Goal: Task Accomplishment & Management: Use online tool/utility

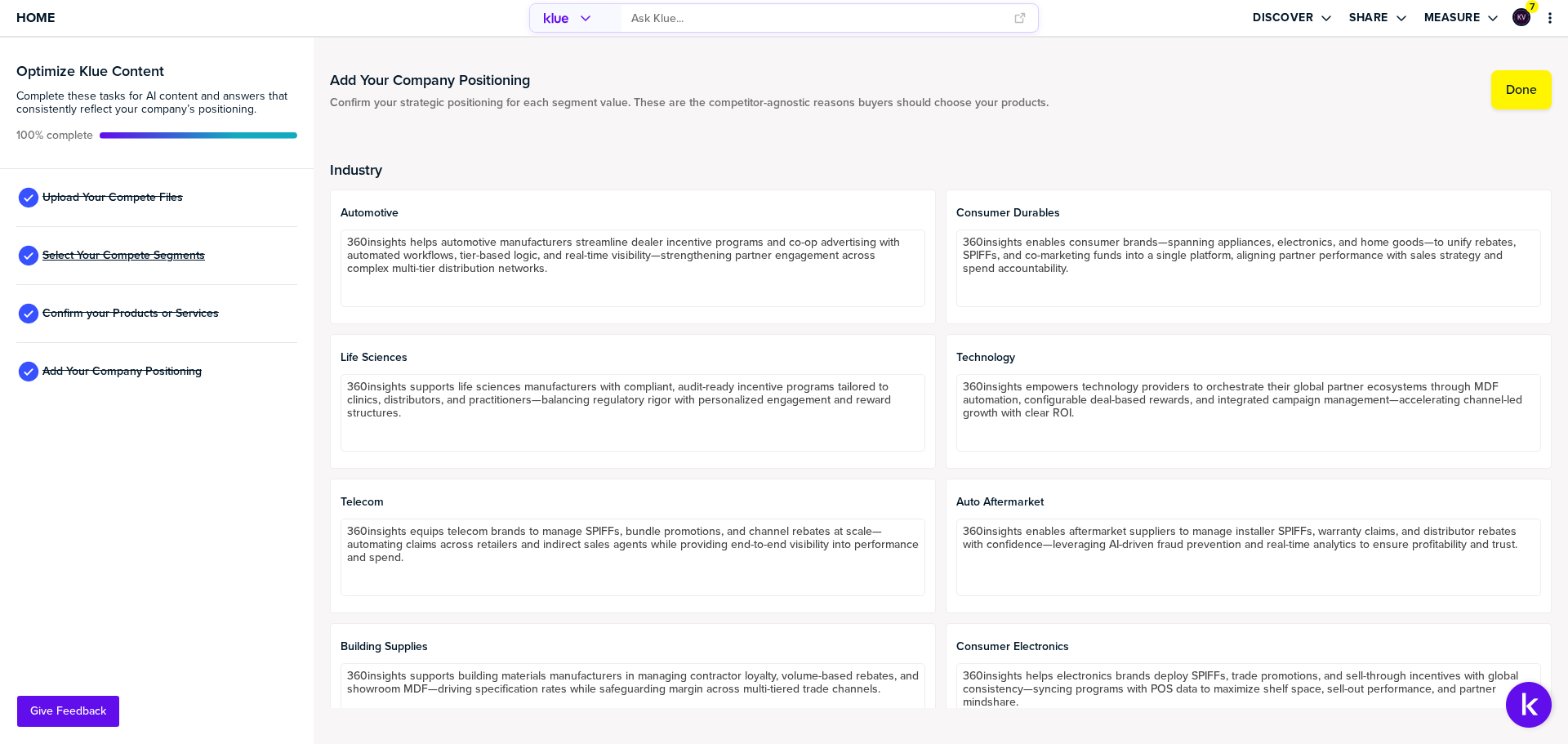
click at [162, 252] on span "Select Your Compete Segments" at bounding box center [124, 256] width 163 height 13
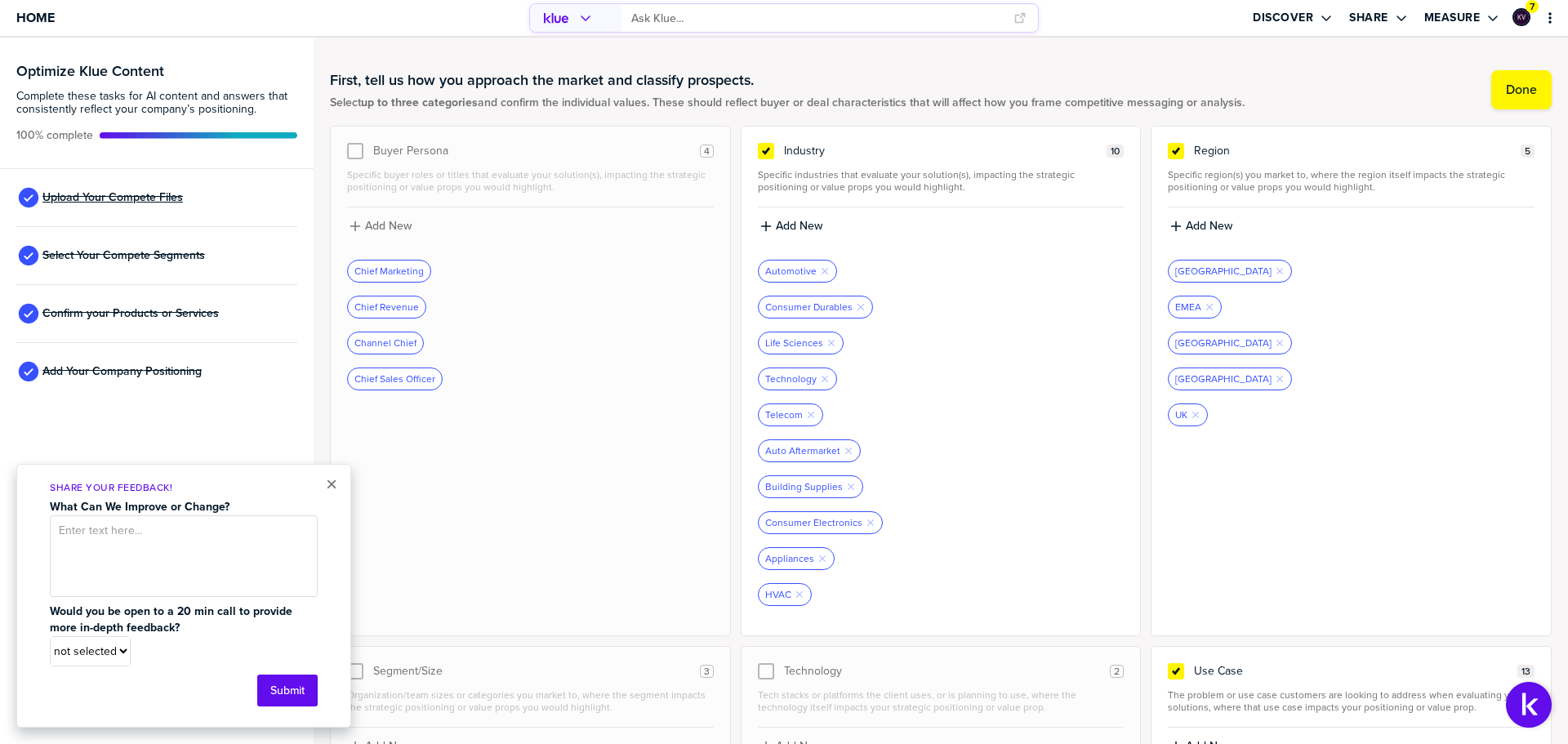
click at [157, 192] on span "Upload Your Compete Files" at bounding box center [113, 197] width 140 height 13
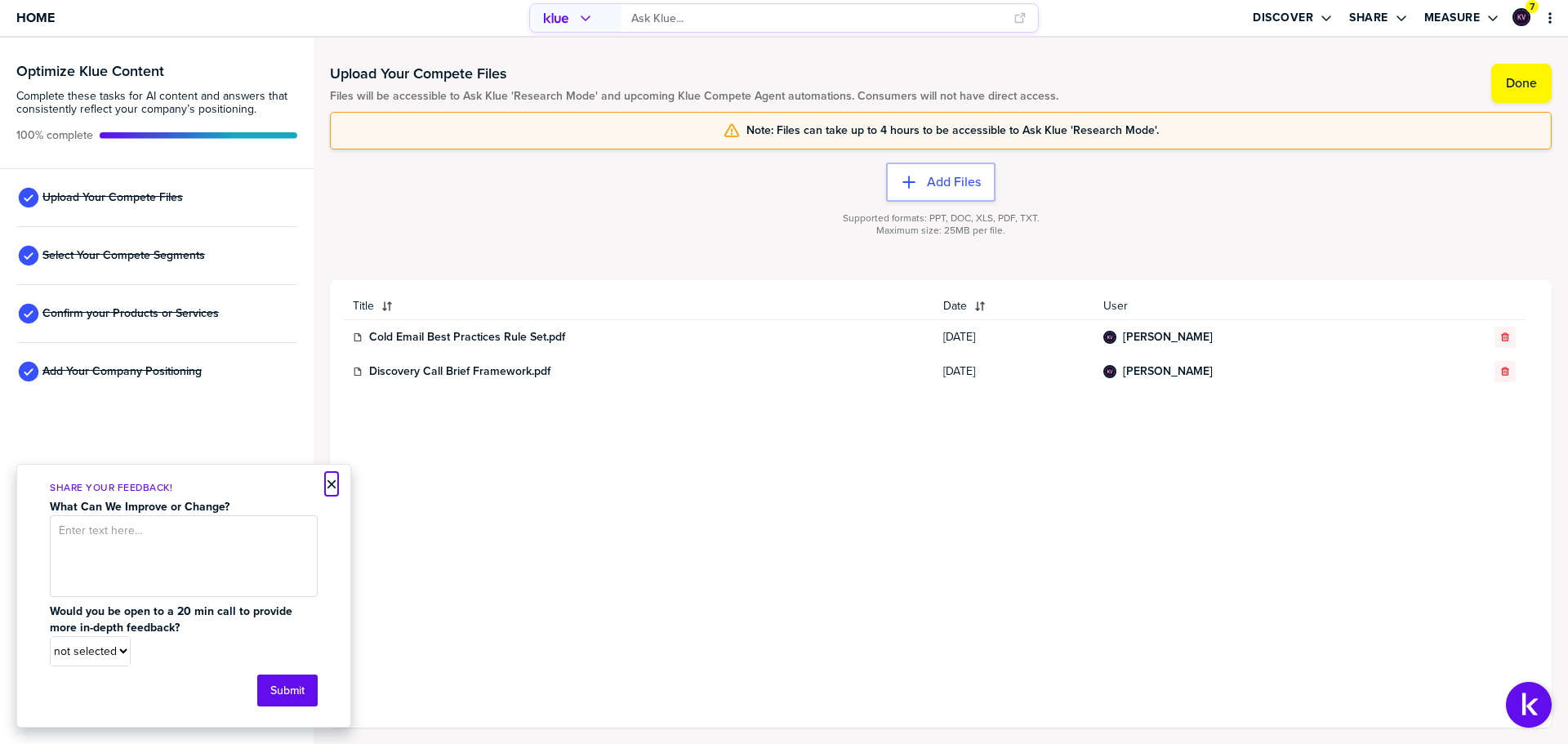
click at [327, 482] on button "×" at bounding box center [331, 484] width 11 height 20
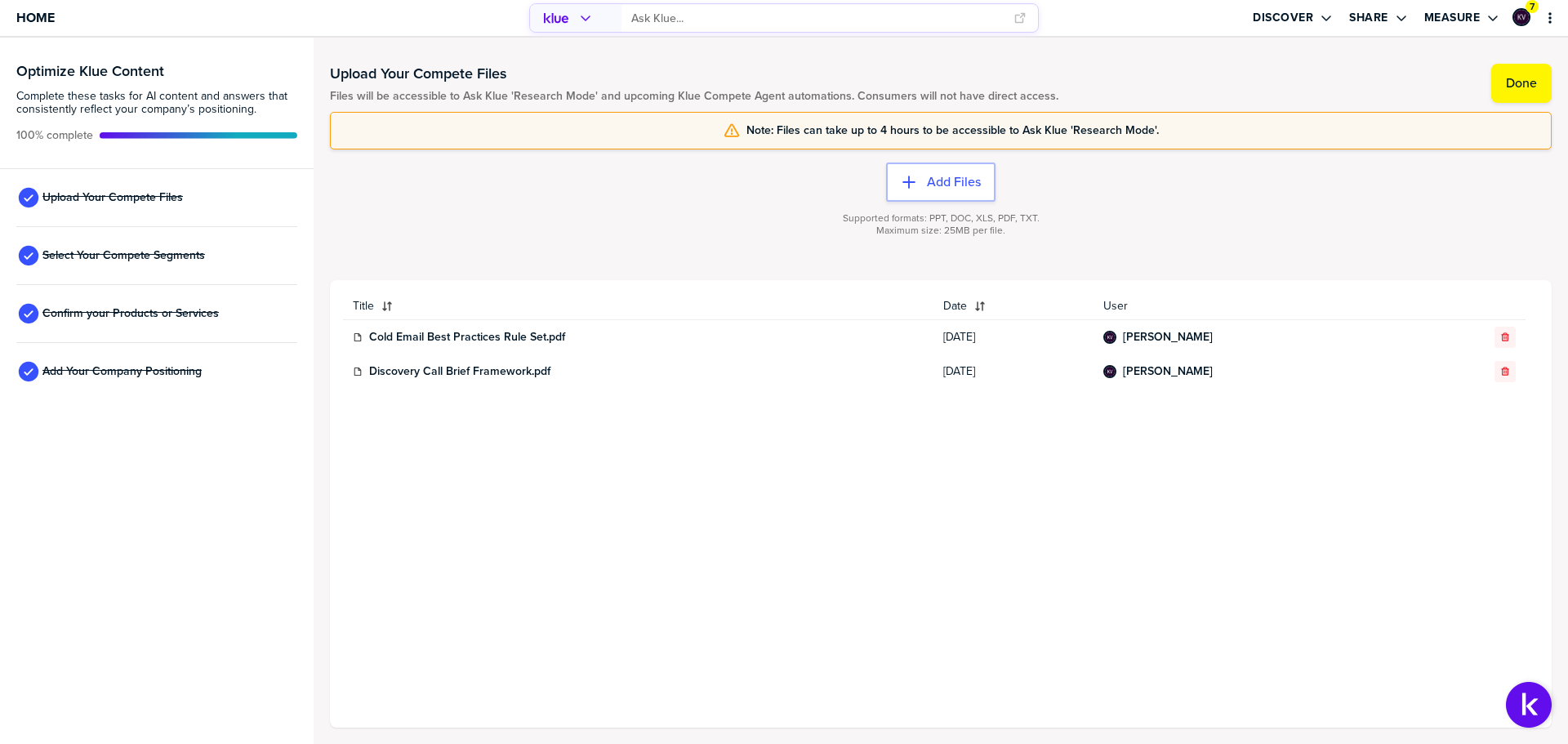
click at [722, 21] on input "primary" at bounding box center [817, 18] width 372 height 27
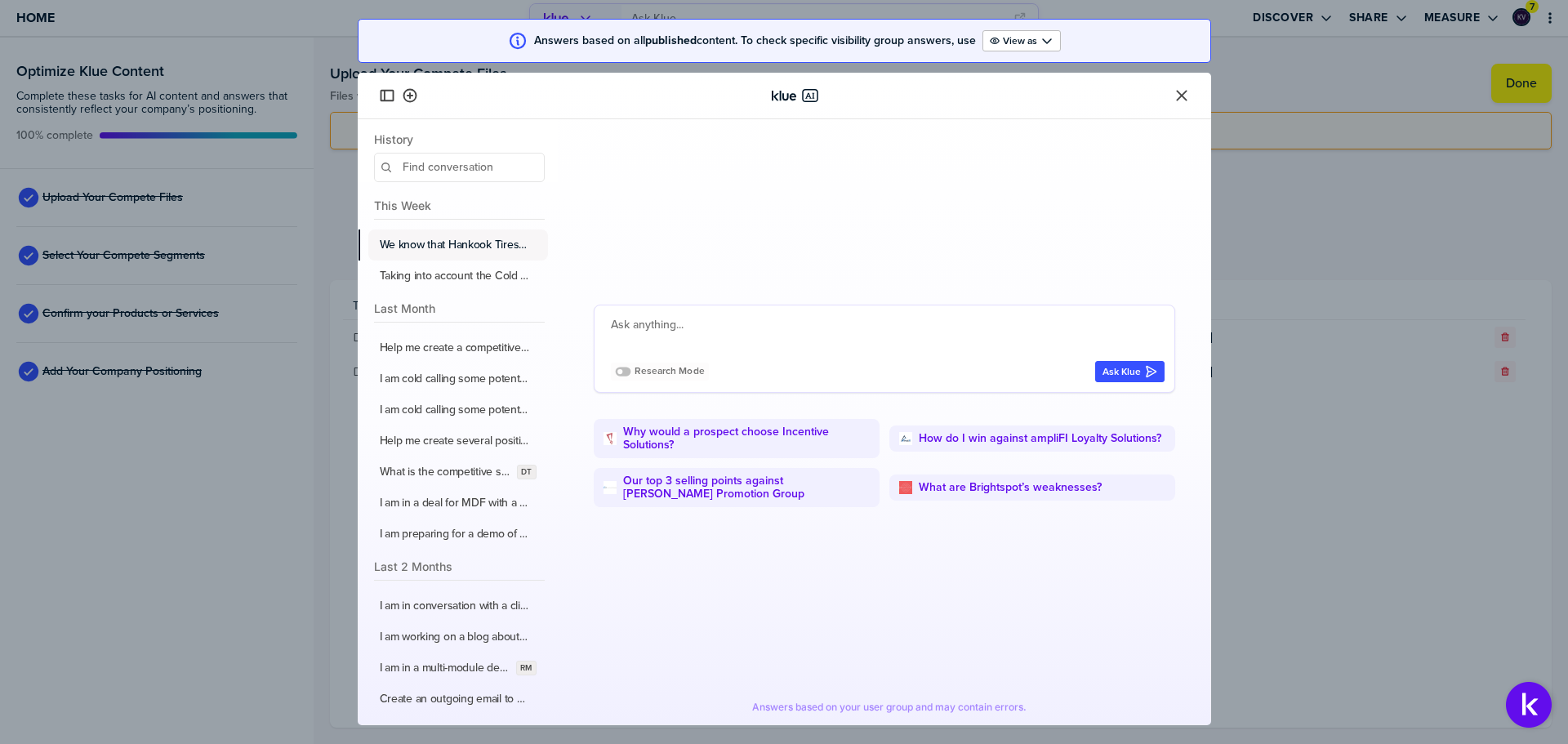
click at [452, 246] on label "We know that Hankook Tires is running their consumer rebate program with Channe…" at bounding box center [455, 244] width 151 height 15
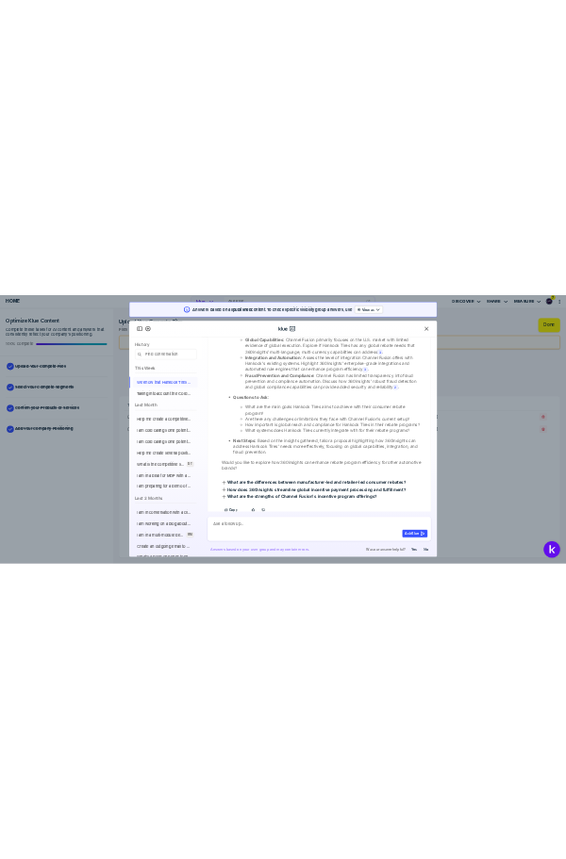
scroll to position [1576, 0]
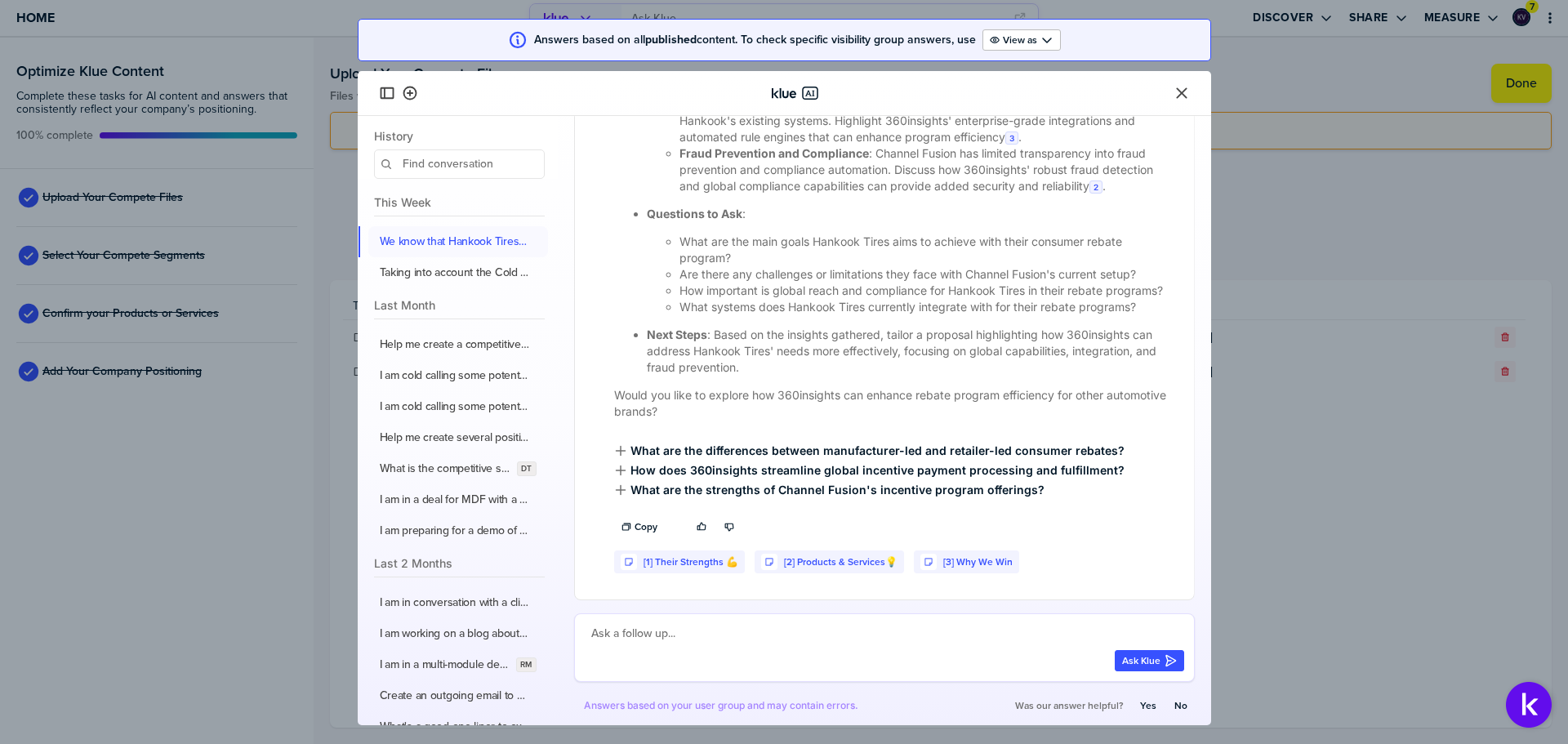
click at [687, 632] on textarea at bounding box center [887, 634] width 593 height 20
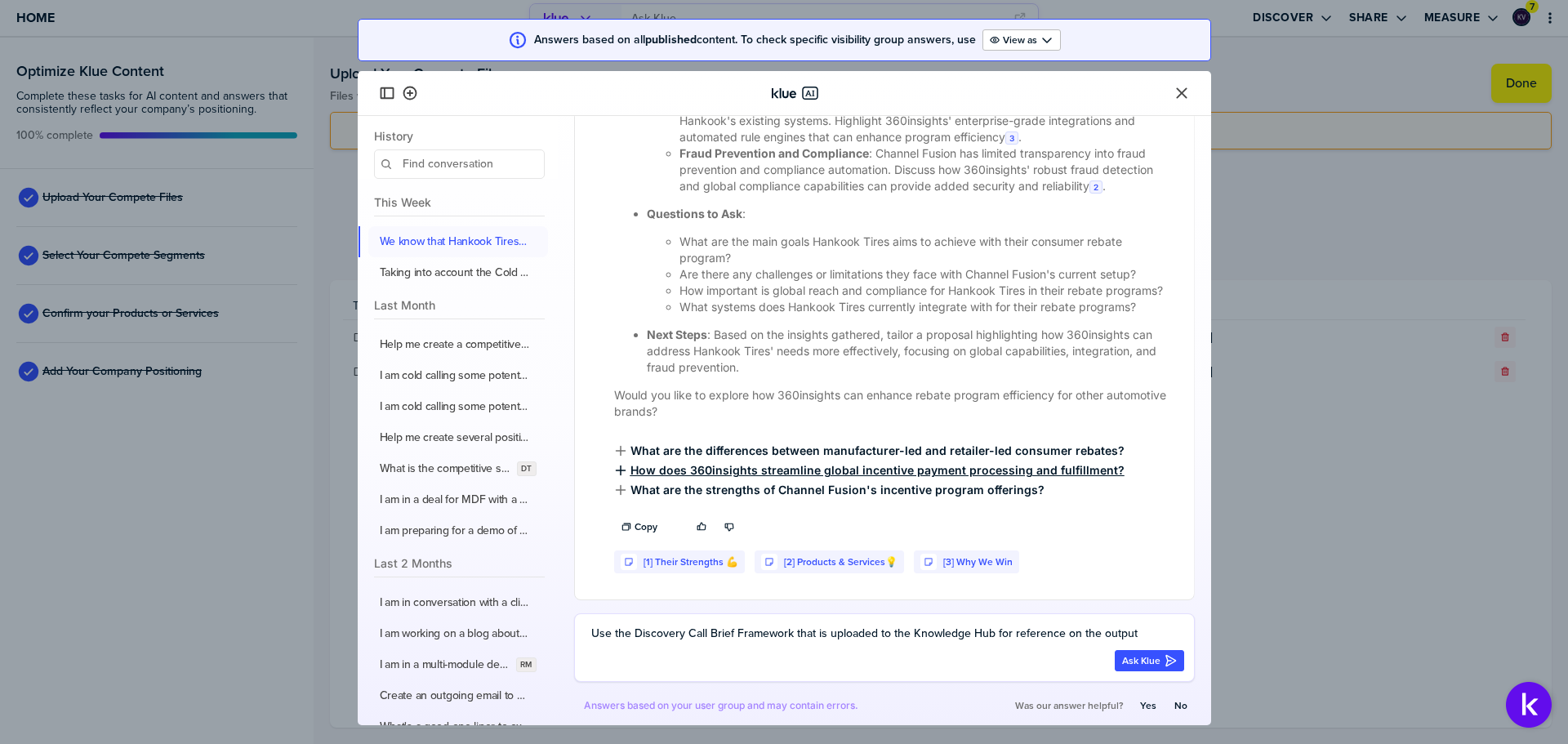
scroll to position [1251, 0]
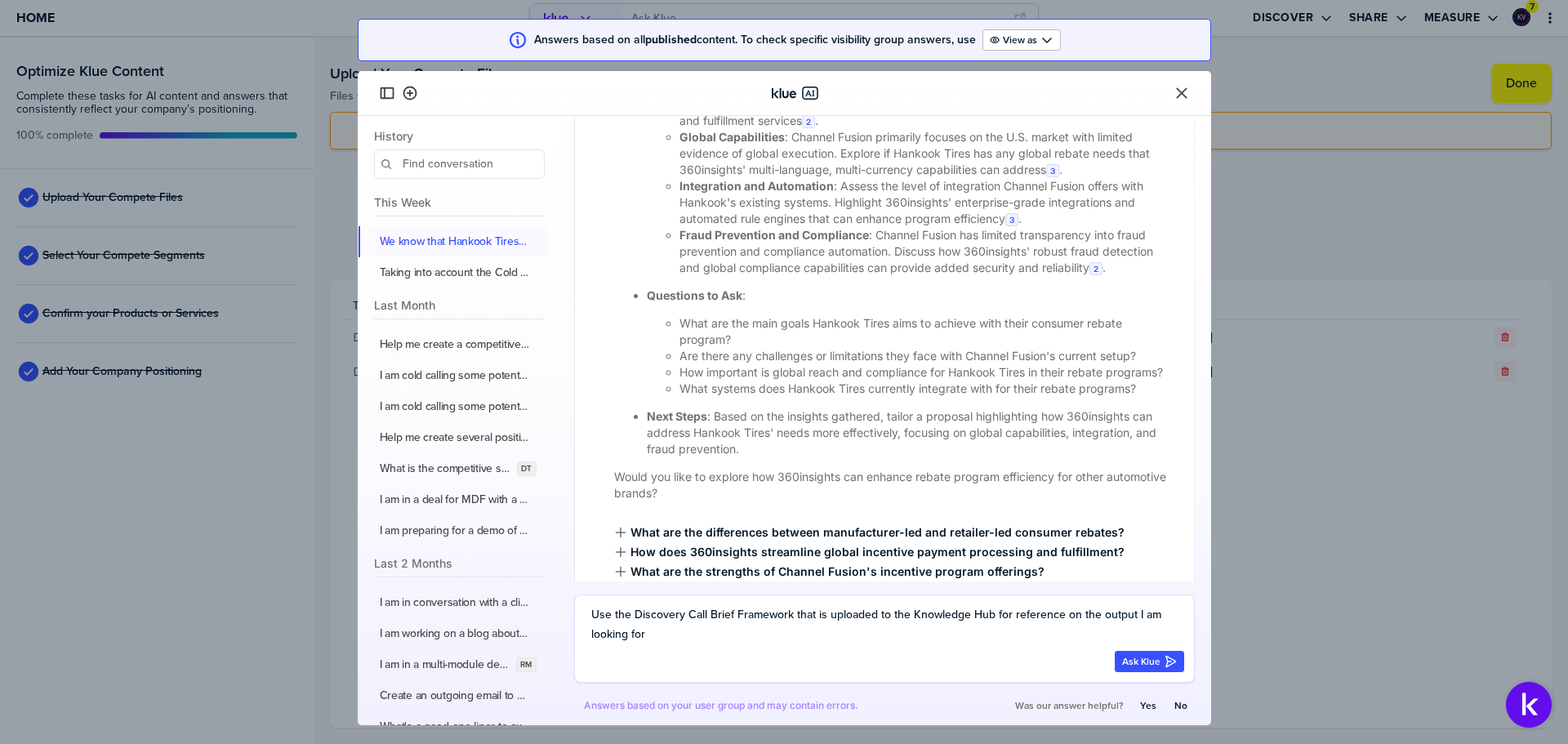
type textarea "Use the Discovery Call Brief Framework that is uploaded to the Knowledge Hub fo…"
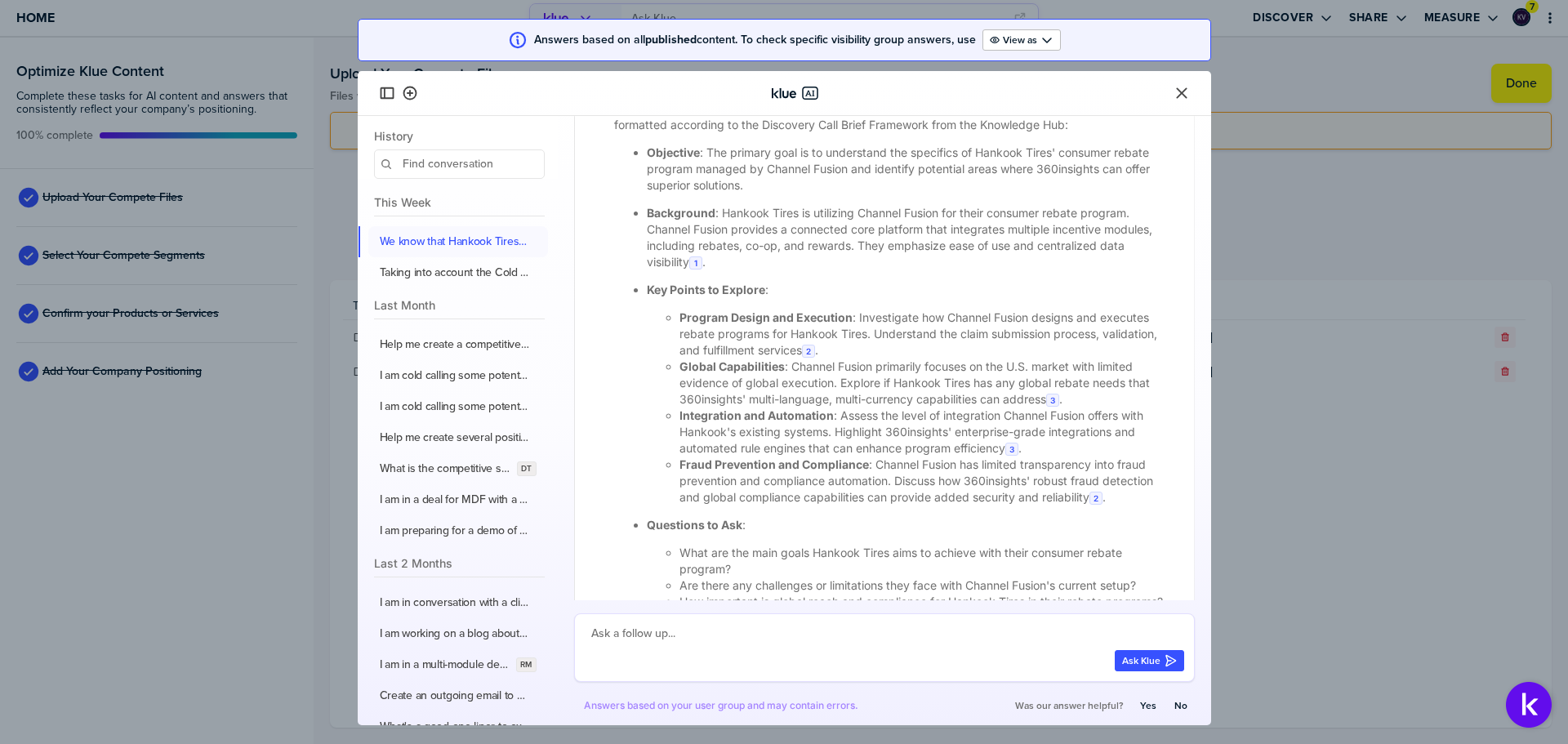
scroll to position [1975, 0]
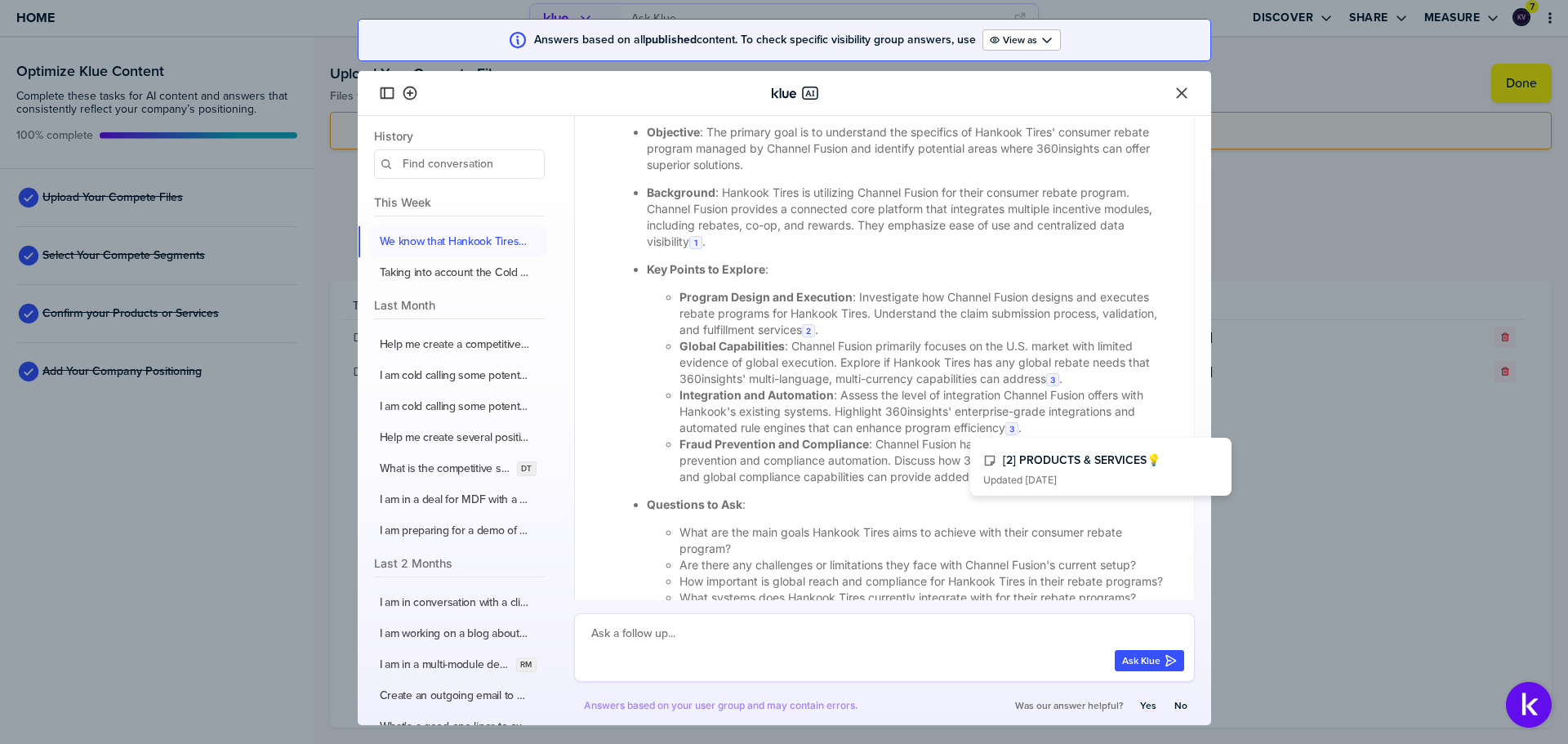
click at [1102, 484] on div "2" at bounding box center [1095, 477] width 13 height 13
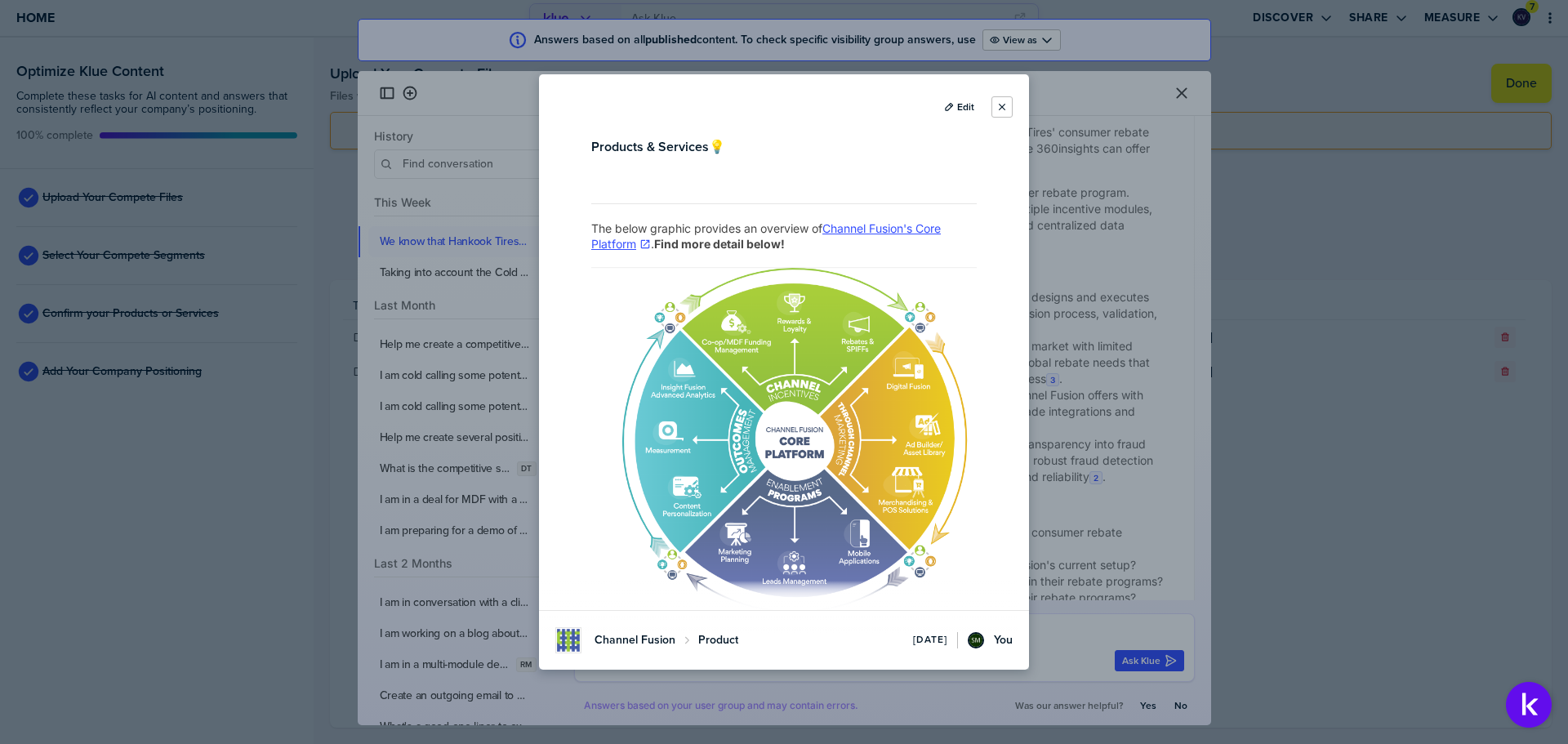
scroll to position [1931, 0]
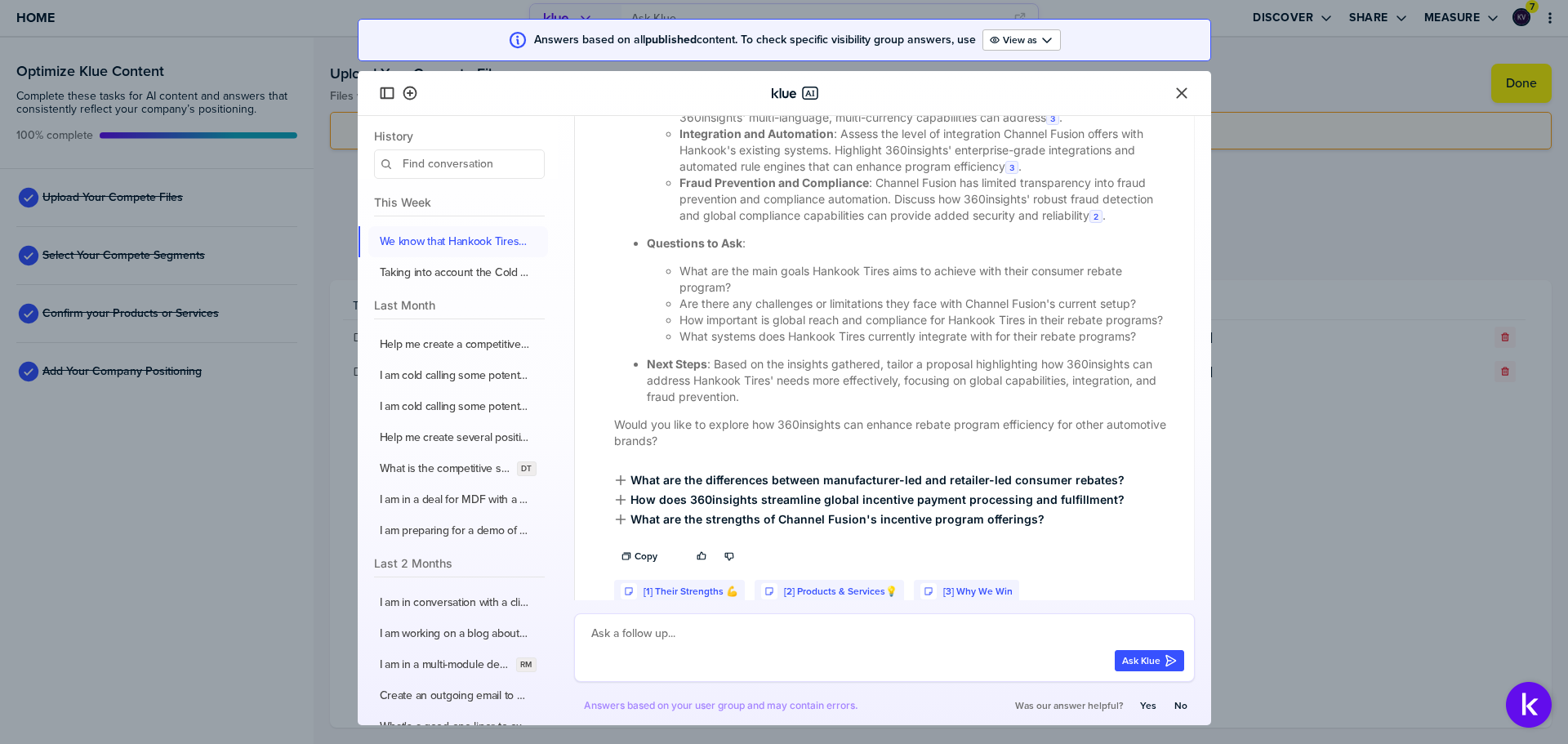
scroll to position [2314, 0]
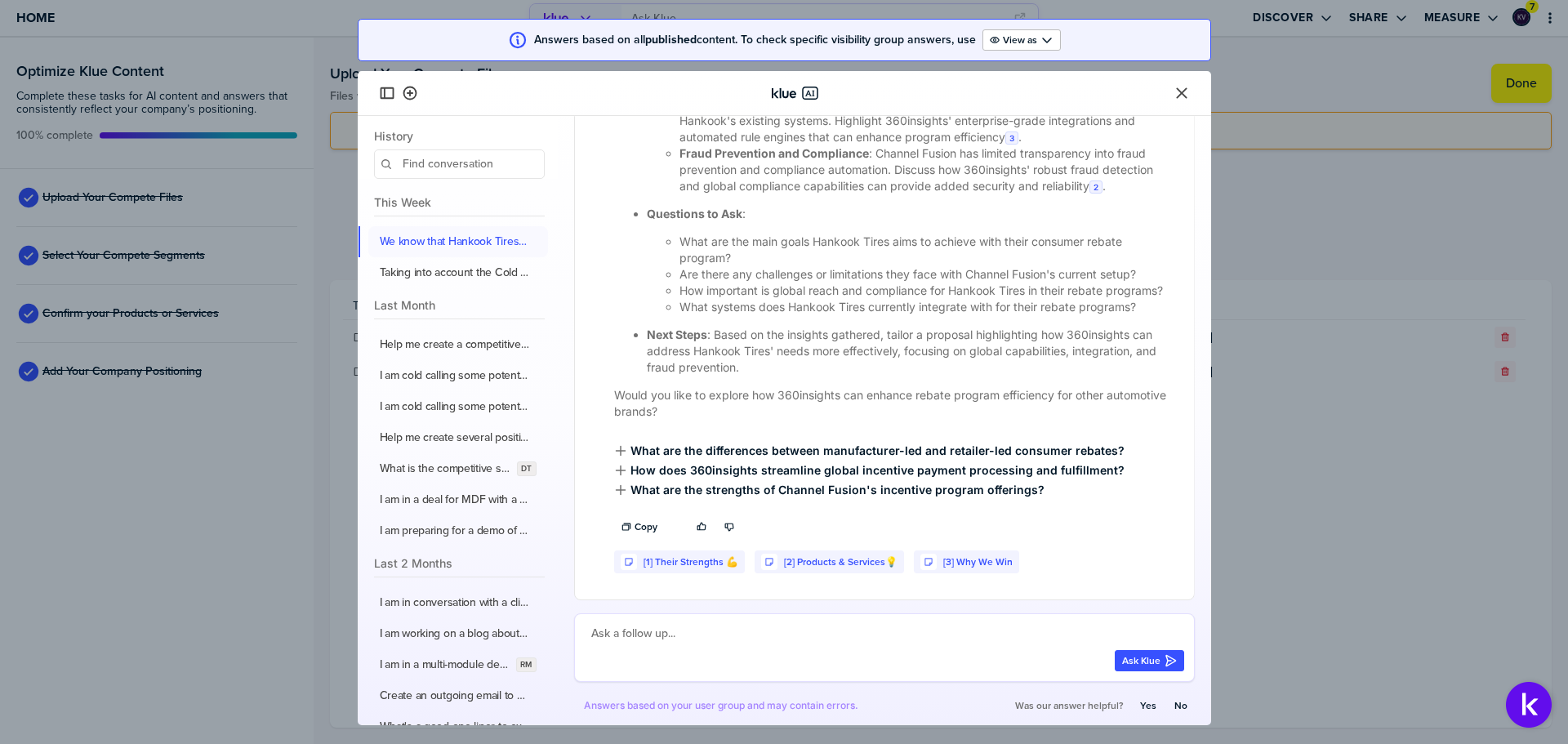
click at [774, 640] on textarea at bounding box center [887, 634] width 593 height 20
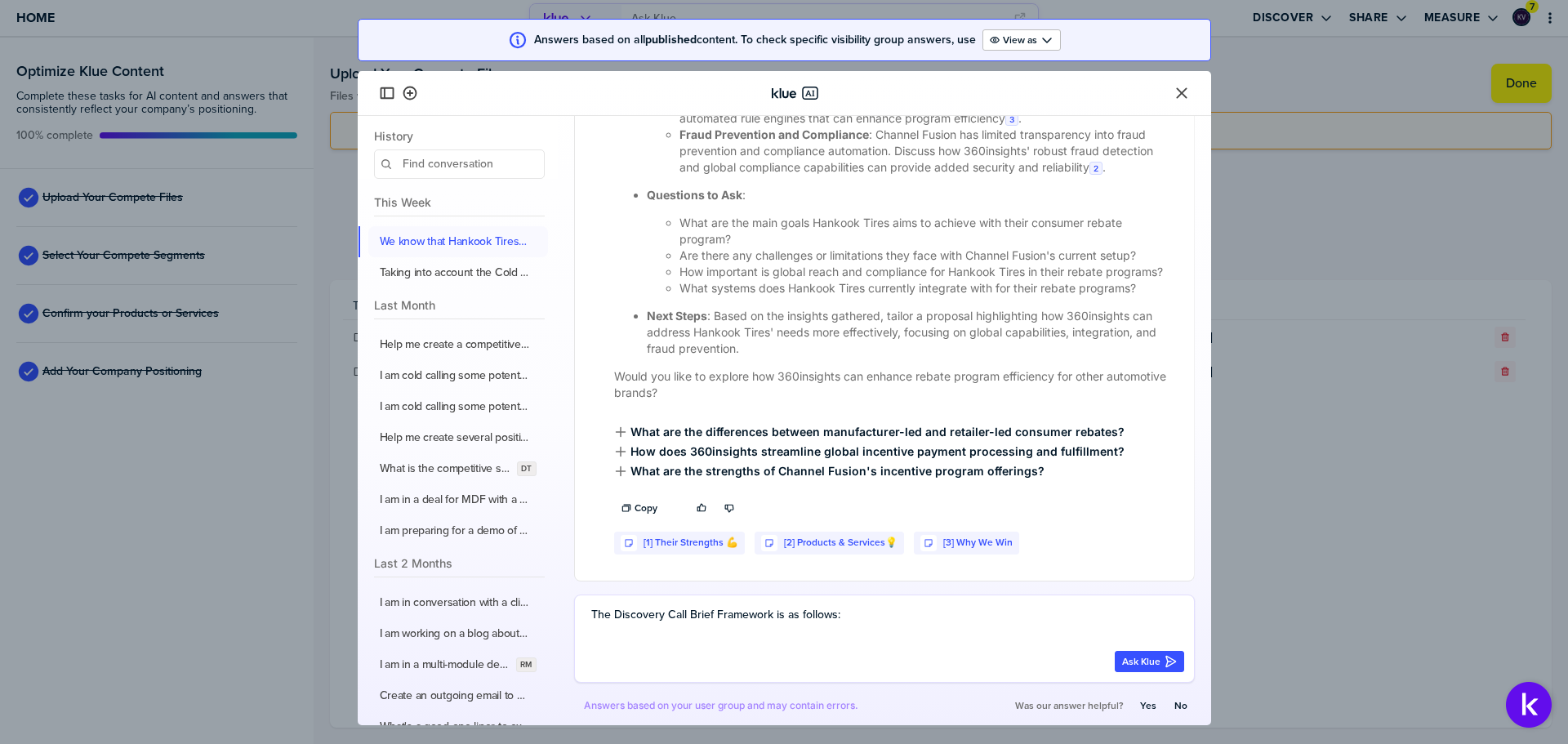
click at [723, 637] on textarea "The Discovery Call Brief Framework is as follows:" at bounding box center [887, 624] width 593 height 39
paste textarea "Loremipsu Dolo Sitam Consectet Adipisc: [Elitsed Doei] Tempori Utlab: [ETD Magn…"
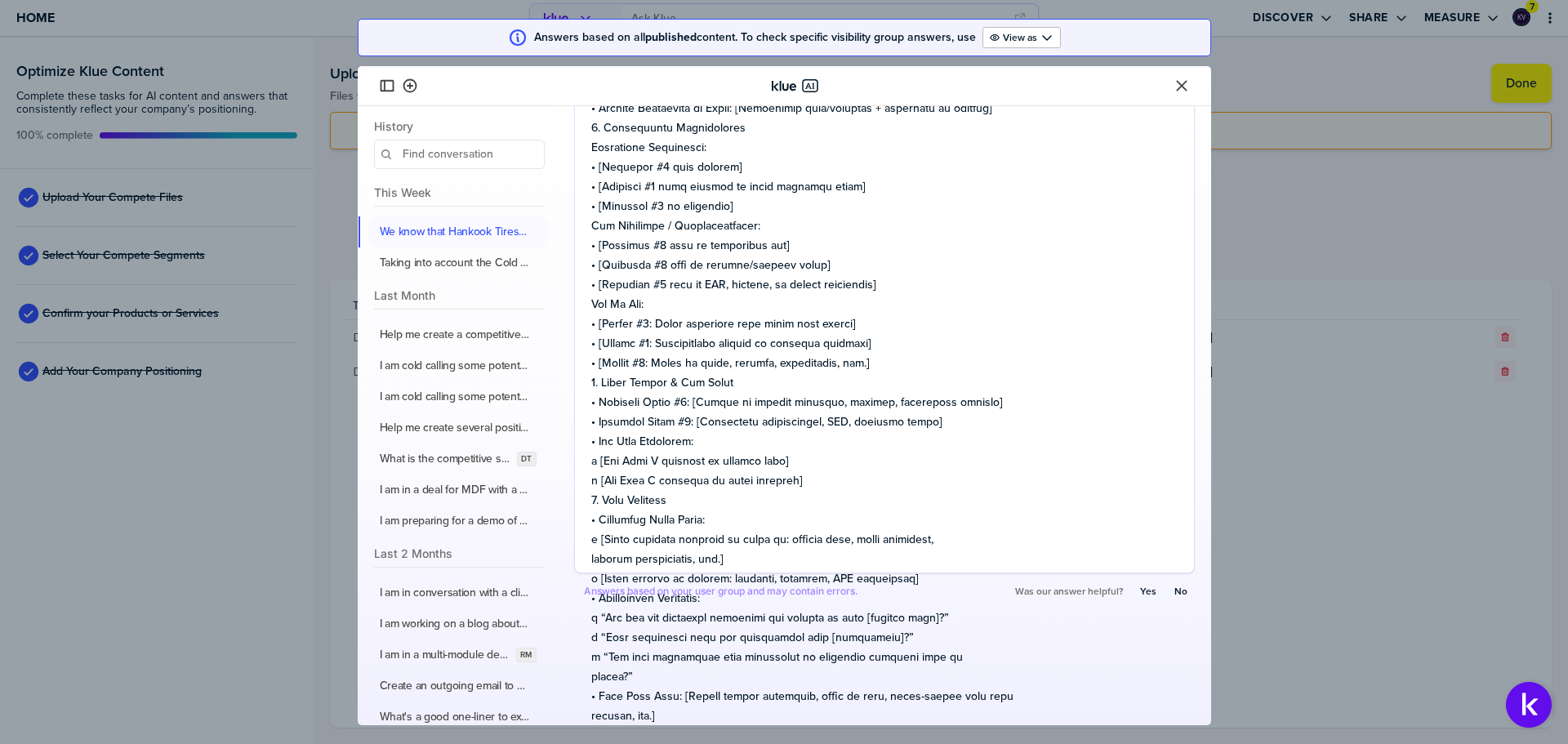
type textarea "Lor Ipsumdolo Sita Conse Adipiscin el se doeiusm: Temporinc Utla Etdol Magnaali…"
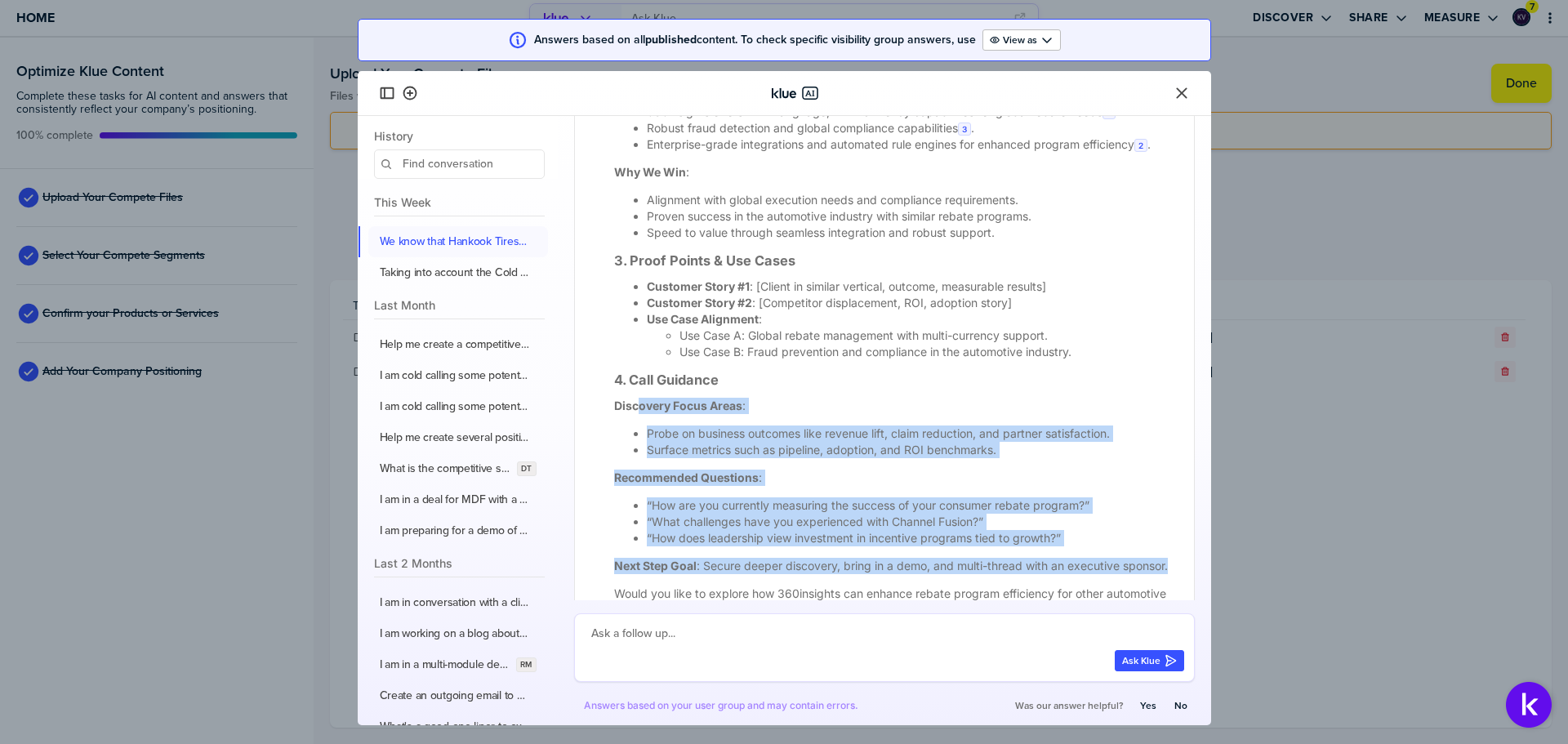
scroll to position [4236, 0]
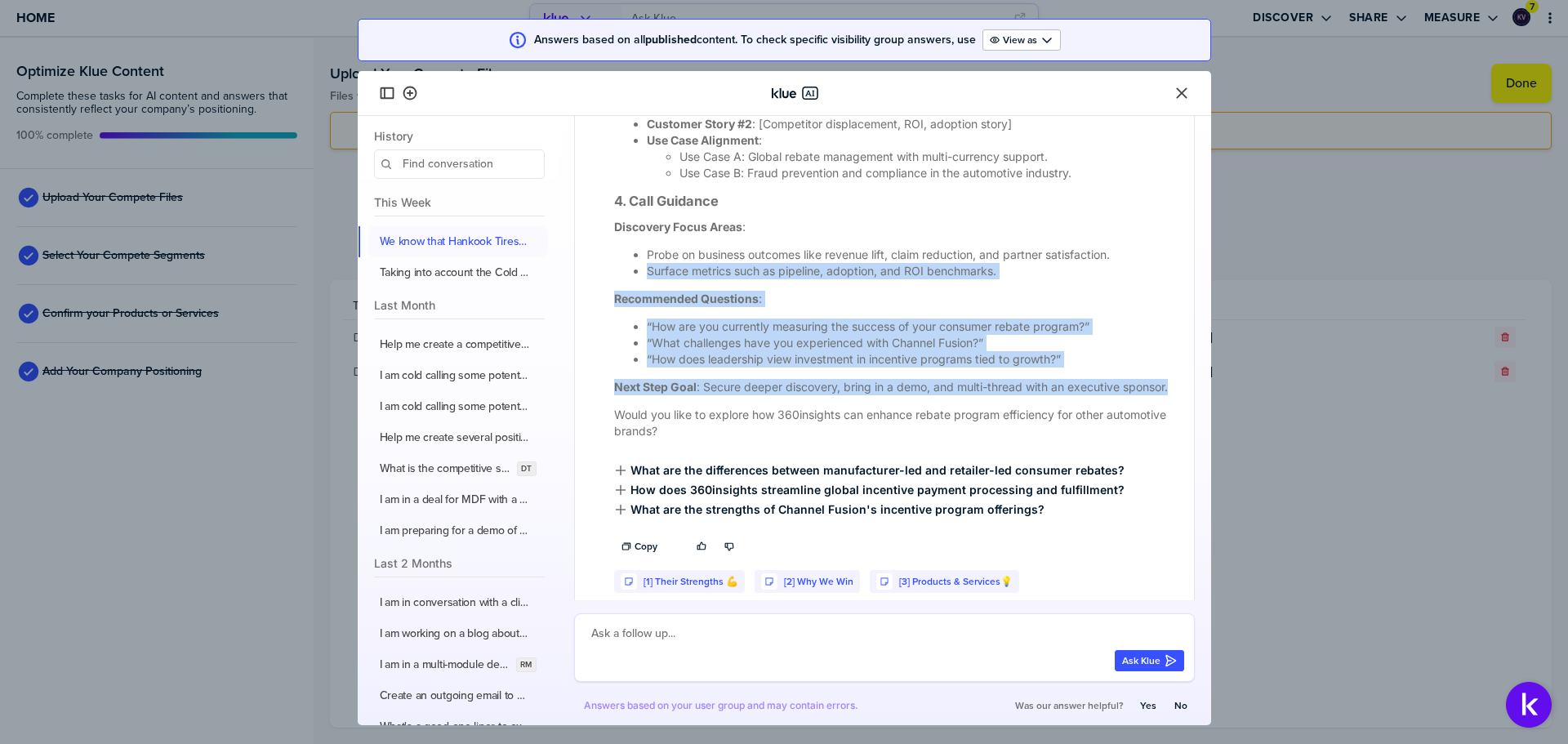
drag, startPoint x: 686, startPoint y: 450, endPoint x: 638, endPoint y: 324, distance: 134.8
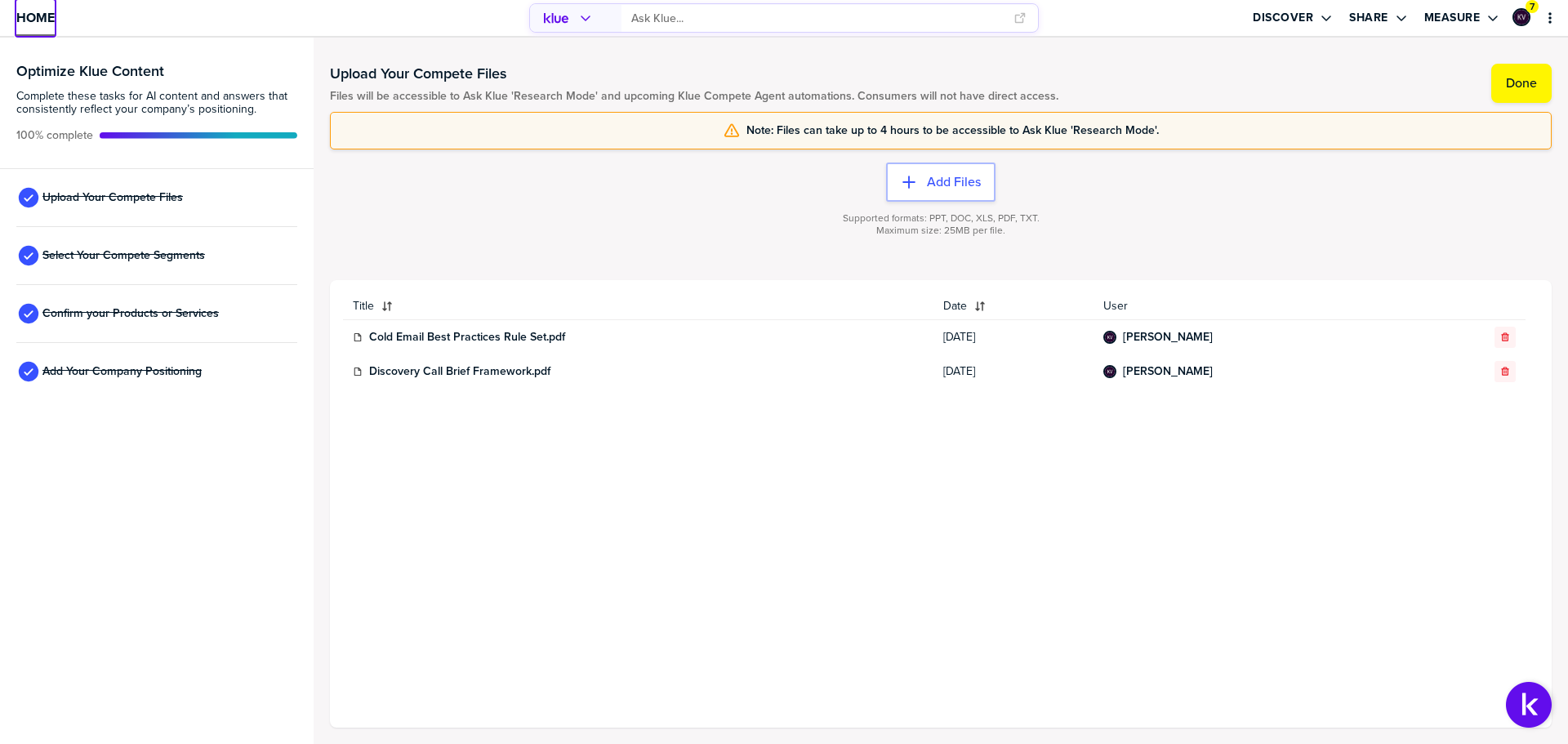
click at [41, 18] on span "Home" at bounding box center [35, 17] width 38 height 14
